Goal: Use online tool/utility: Utilize a website feature to perform a specific function

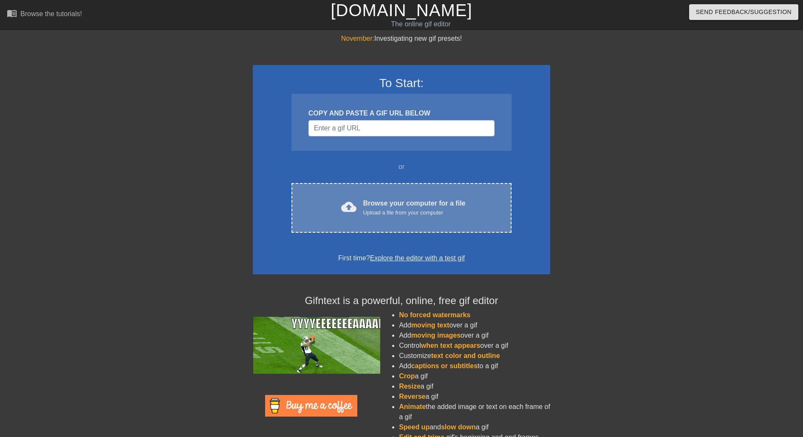
click at [407, 203] on div "Browse your computer for a file Upload a file from your computer" at bounding box center [414, 208] width 102 height 19
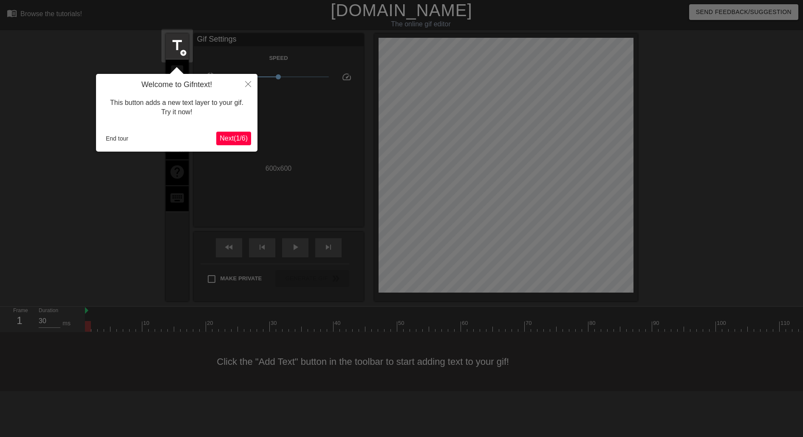
click at [241, 139] on span "Next ( 1 / 6 )" at bounding box center [234, 138] width 28 height 7
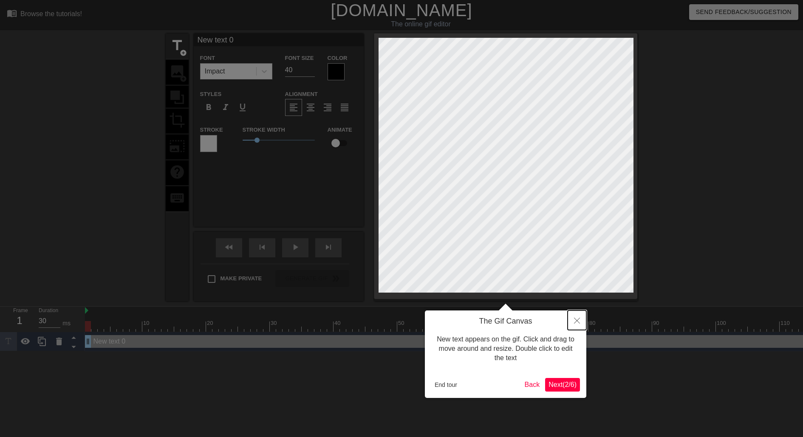
click at [578, 319] on icon "Close" at bounding box center [577, 321] width 6 height 6
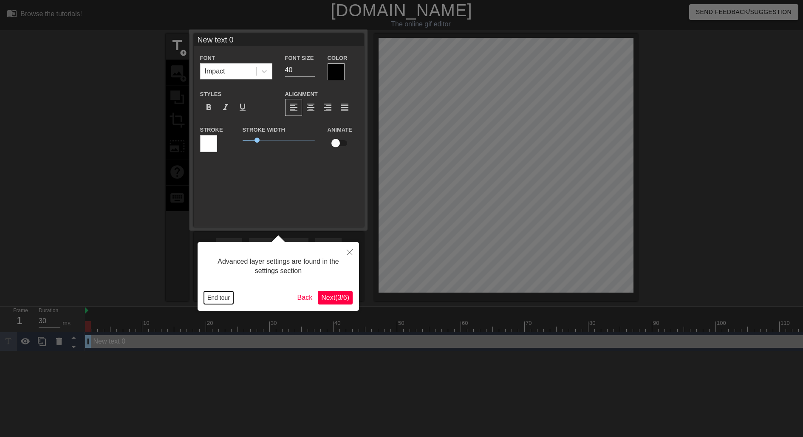
click at [219, 297] on button "End tour" at bounding box center [218, 298] width 29 height 13
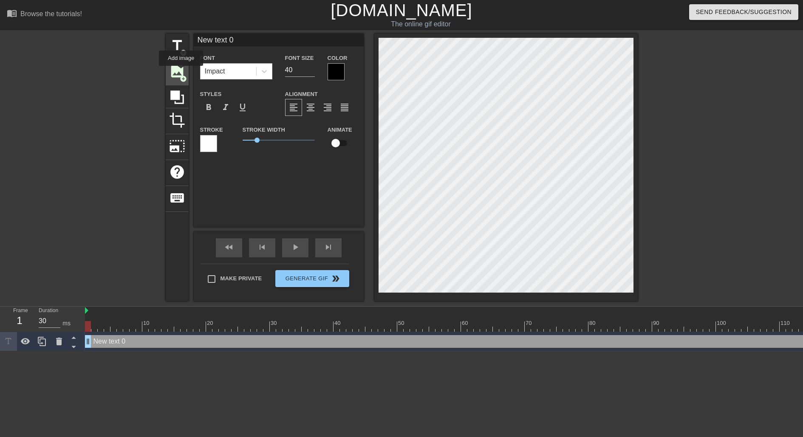
click at [181, 72] on span "image" at bounding box center [177, 71] width 16 height 16
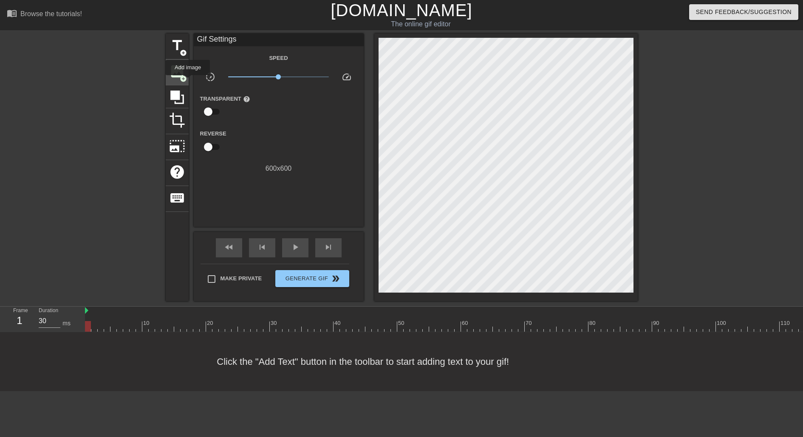
click at [177, 74] on span "image" at bounding box center [177, 71] width 16 height 16
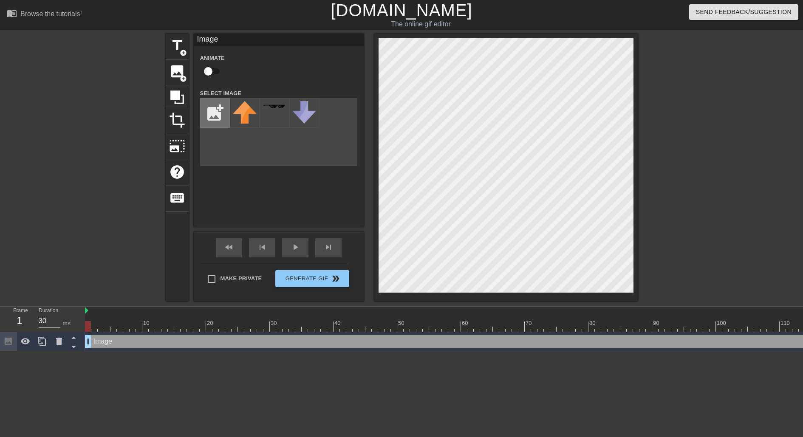
click at [209, 109] on input "file" at bounding box center [215, 113] width 29 height 29
type input "C:\fakepath\image1.png"
click at [241, 117] on img at bounding box center [245, 113] width 24 height 24
click at [631, 298] on div at bounding box center [507, 168] width 264 height 268
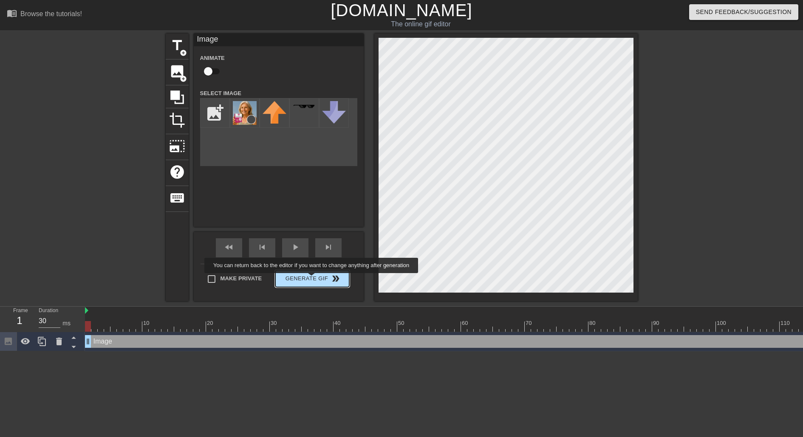
click at [317, 279] on span "Generate Gif double_arrow" at bounding box center [312, 279] width 67 height 10
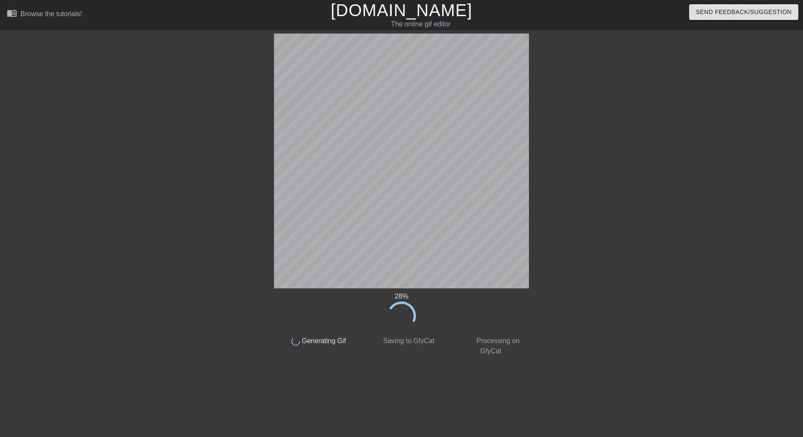
click at [621, 180] on div at bounding box center [603, 161] width 128 height 255
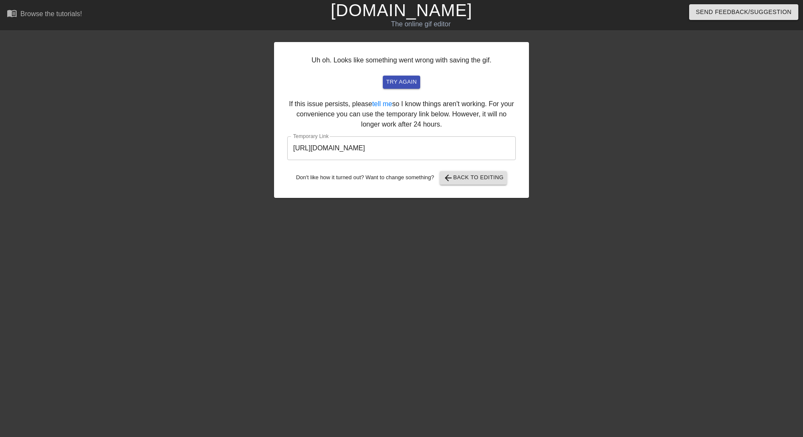
click at [372, 152] on input "[URL][DOMAIN_NAME]" at bounding box center [401, 148] width 229 height 24
